Goal: Task Accomplishment & Management: Use online tool/utility

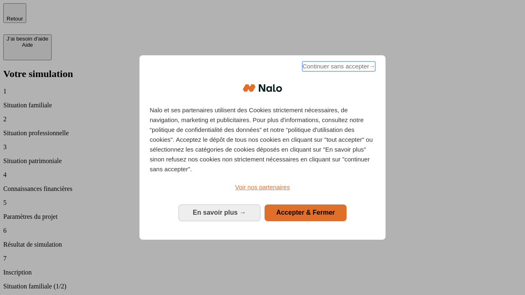
click at [338, 68] on span "Continuer sans accepter →" at bounding box center [338, 67] width 73 height 10
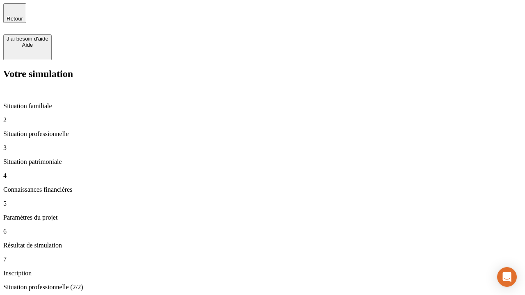
type input "30 000"
